Goal: Task Accomplishment & Management: Manage account settings

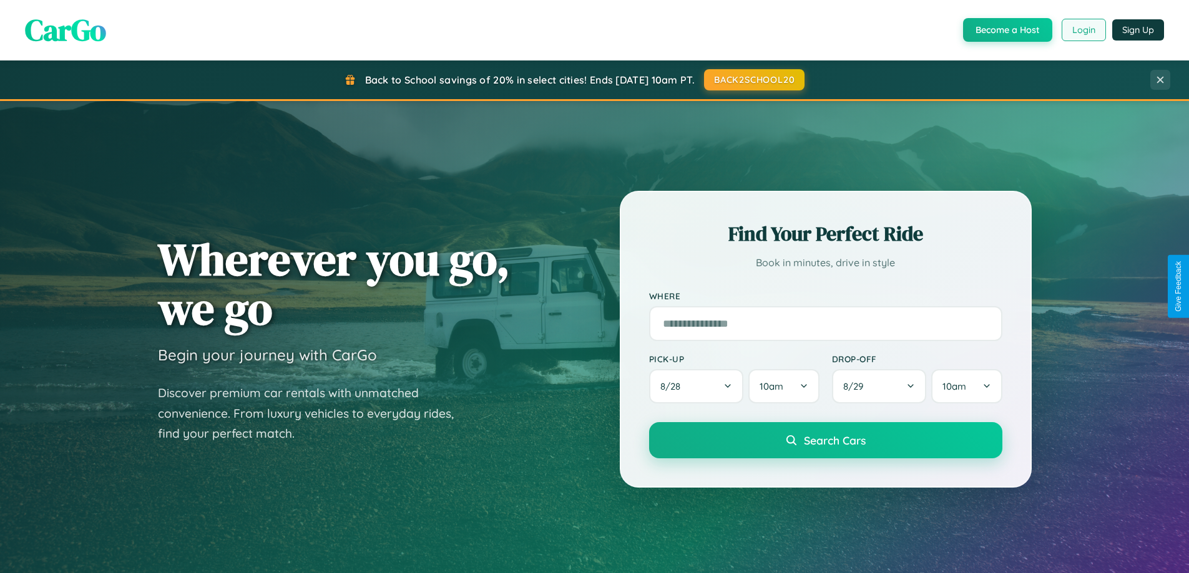
click at [1083, 30] on button "Login" at bounding box center [1083, 30] width 44 height 22
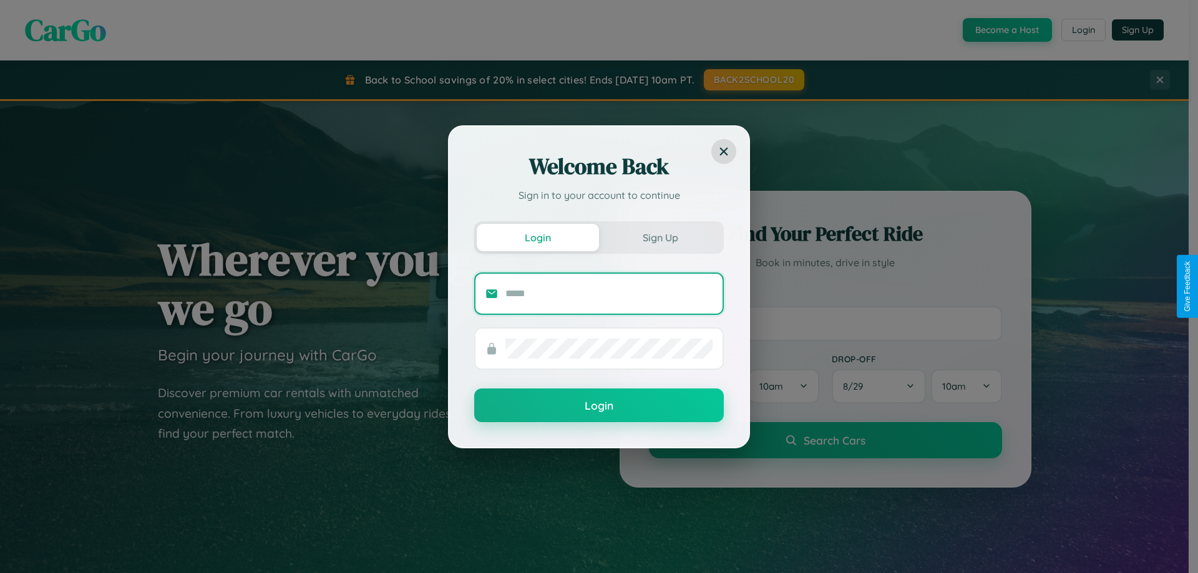
click at [609, 293] on input "text" at bounding box center [608, 294] width 207 height 20
type input "**********"
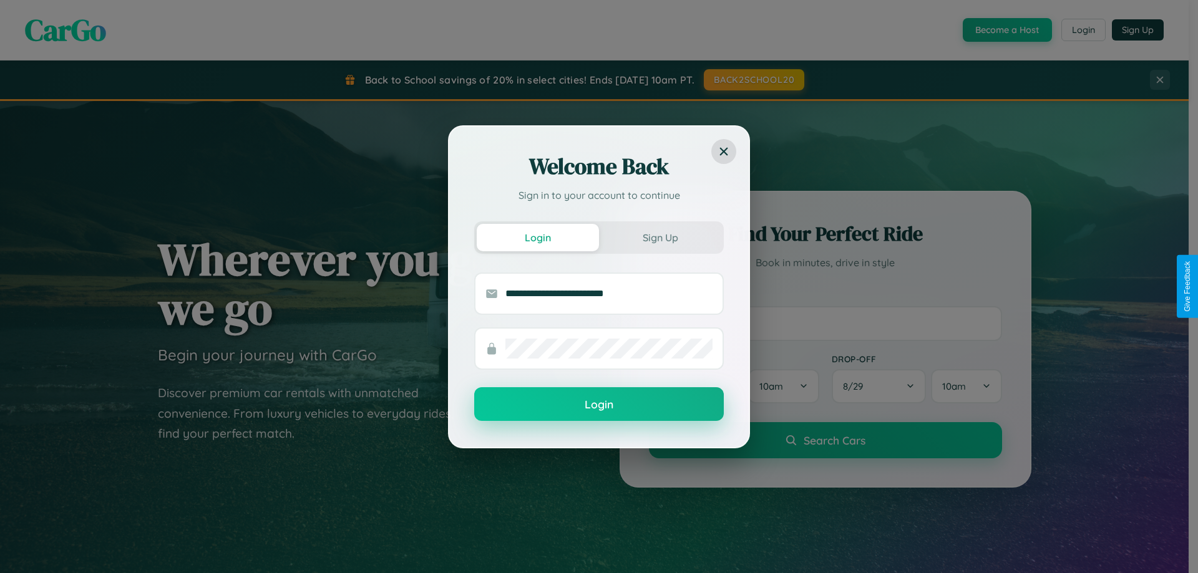
click at [599, 405] on button "Login" at bounding box center [599, 404] width 250 height 34
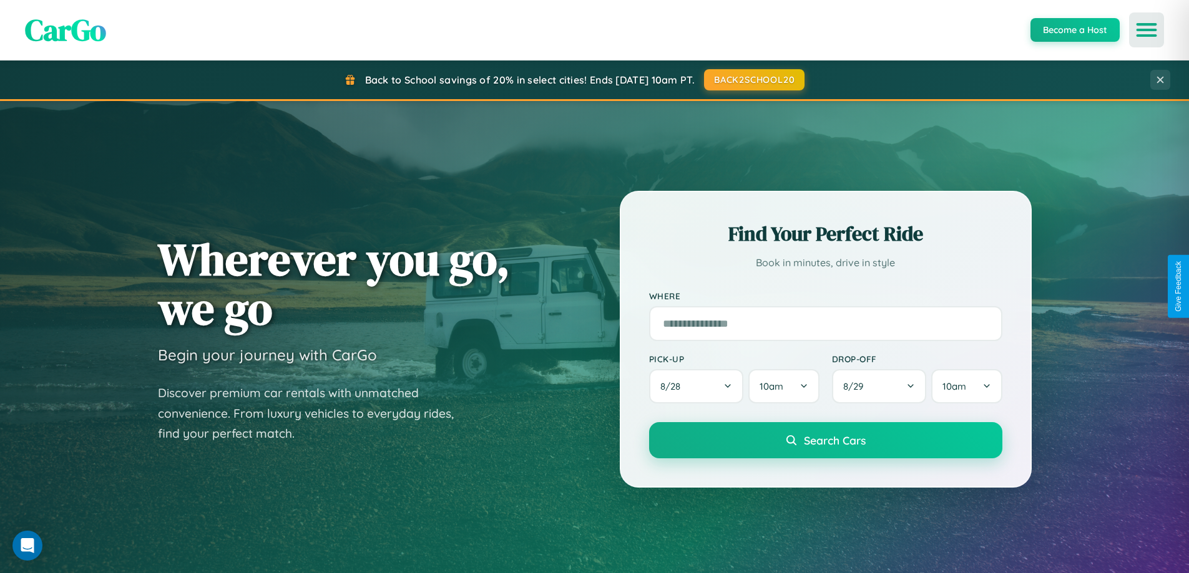
click at [1146, 30] on icon "Open menu" at bounding box center [1146, 29] width 18 height 11
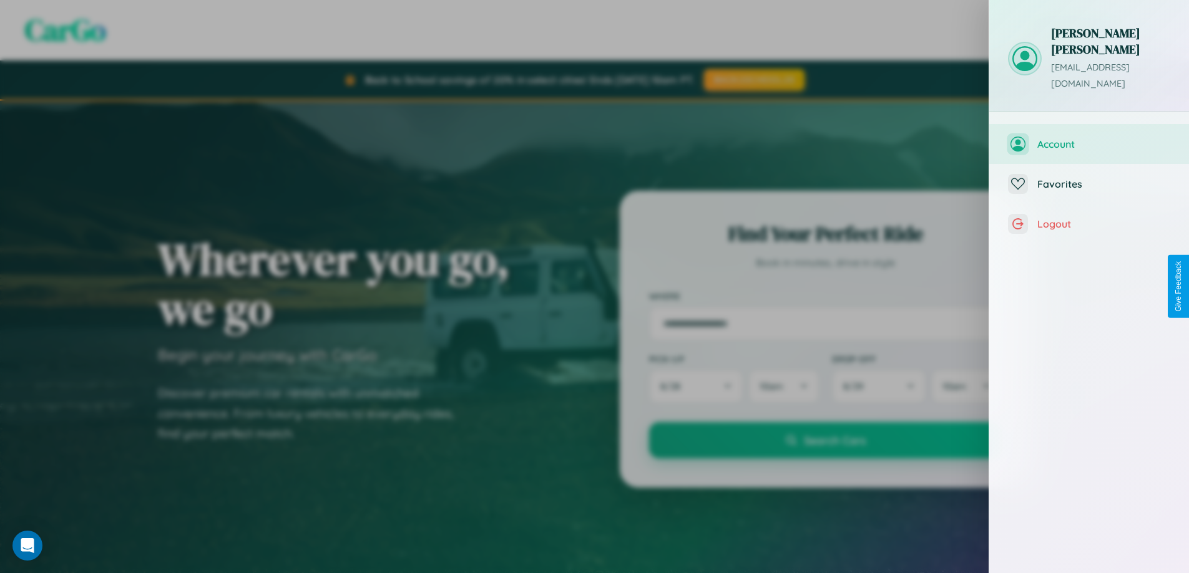
click at [1089, 138] on span "Account" at bounding box center [1103, 144] width 133 height 12
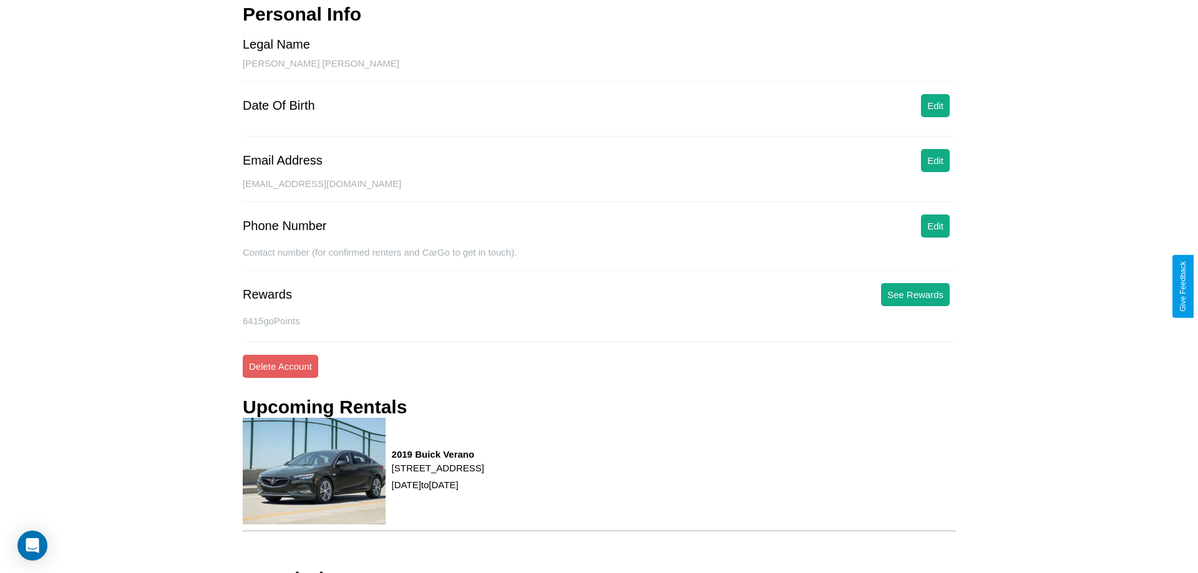
scroll to position [144, 0]
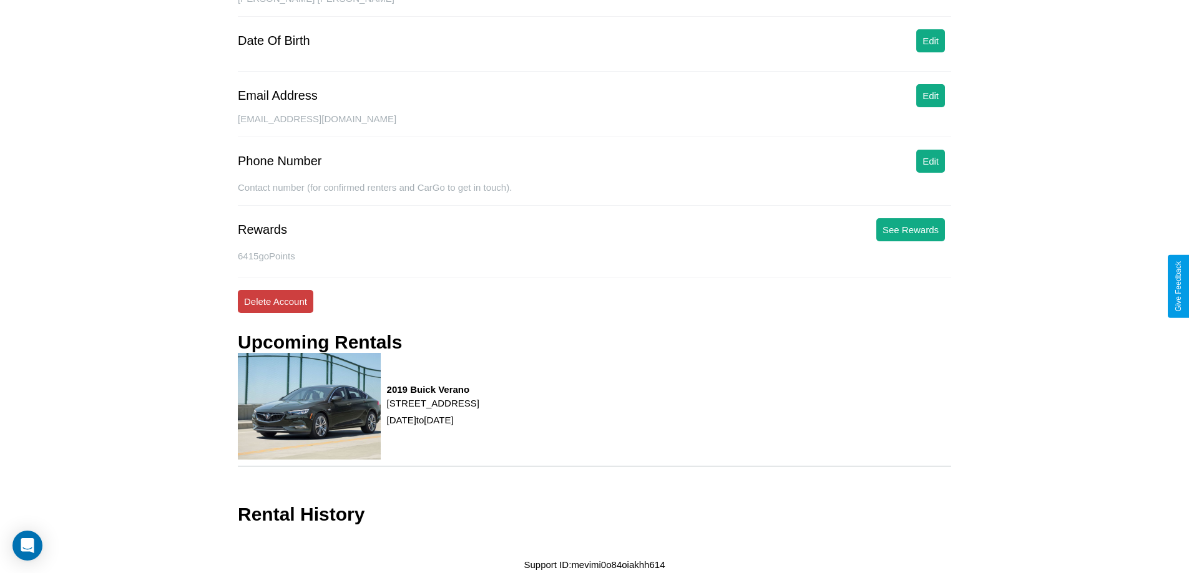
click at [275, 301] on button "Delete Account" at bounding box center [275, 301] width 75 height 23
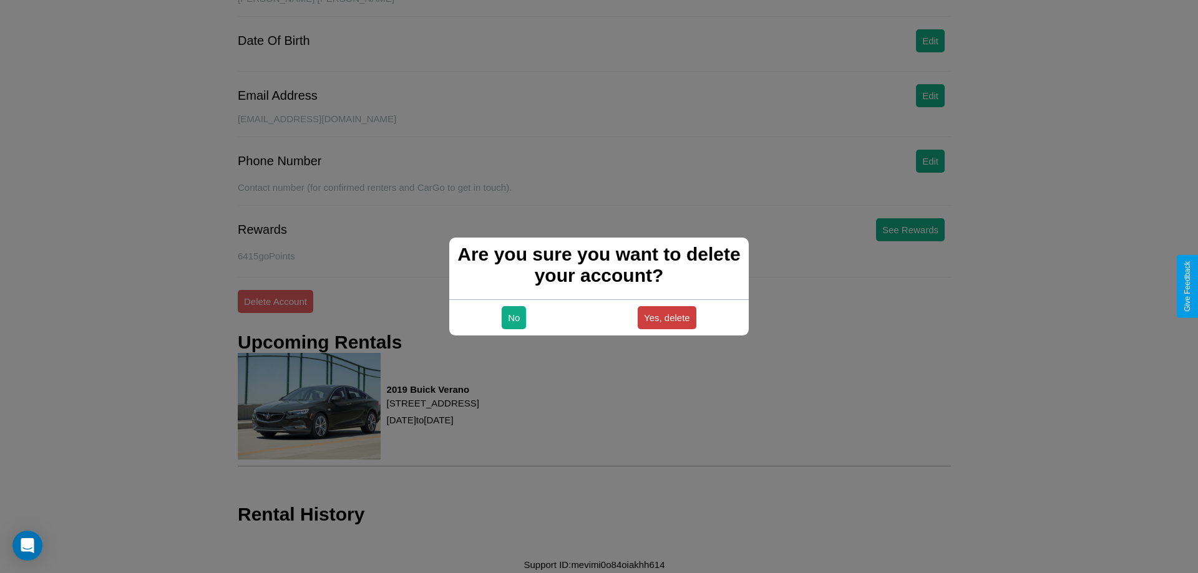
click at [666, 318] on button "Yes, delete" at bounding box center [667, 317] width 59 height 23
